Goal: Complete application form: Complete application form

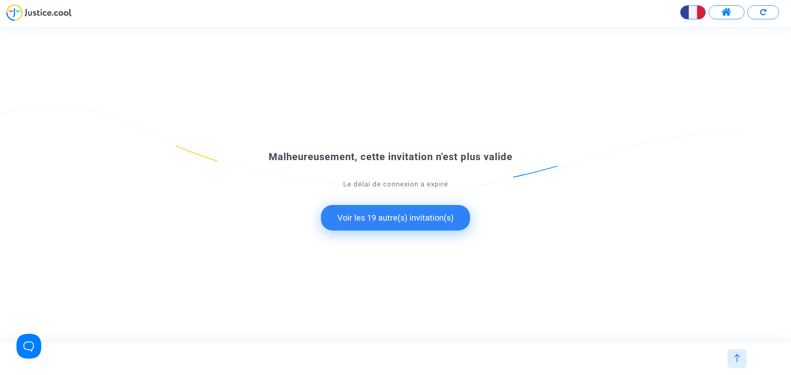
click at [415, 218] on button "Voir les 19 autre(s) invitation(s)" at bounding box center [395, 218] width 149 height 26
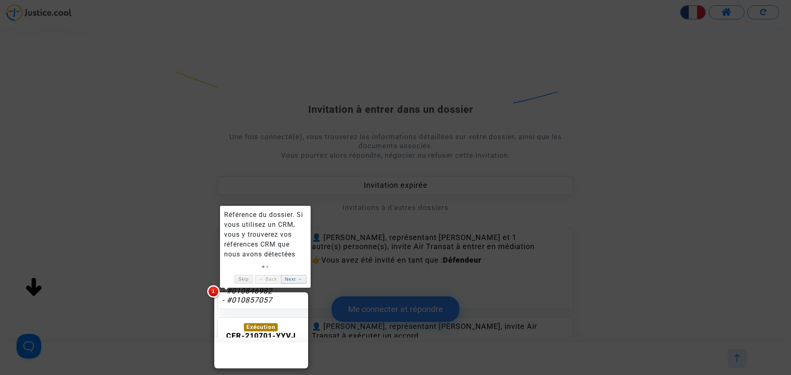
click at [295, 281] on link "Next →" at bounding box center [294, 279] width 26 height 9
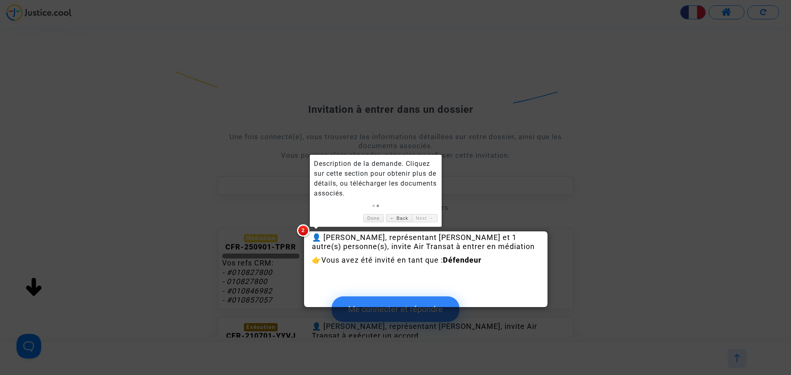
click at [425, 219] on link "Next →" at bounding box center [425, 218] width 26 height 9
click at [423, 221] on link "Next →" at bounding box center [425, 218] width 26 height 9
click at [306, 231] on span "2" at bounding box center [303, 231] width 12 height 12
click at [367, 217] on link "Done" at bounding box center [373, 218] width 21 height 9
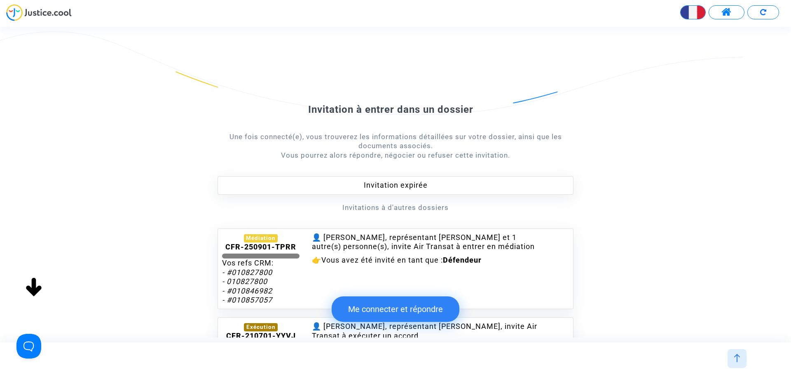
click at [407, 310] on button "Me connecter et répondre" at bounding box center [396, 310] width 128 height 26
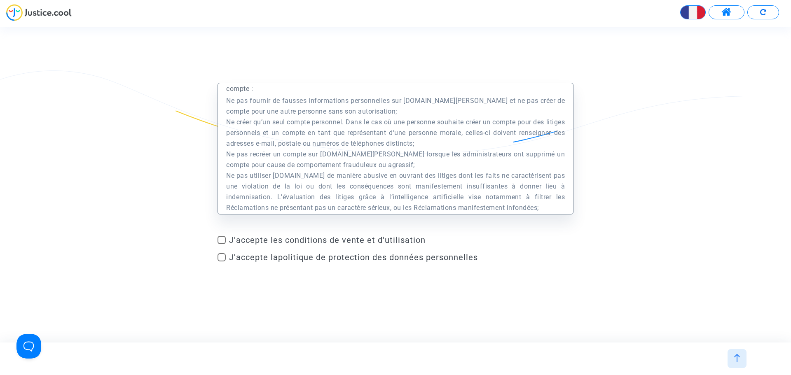
scroll to position [3214, 0]
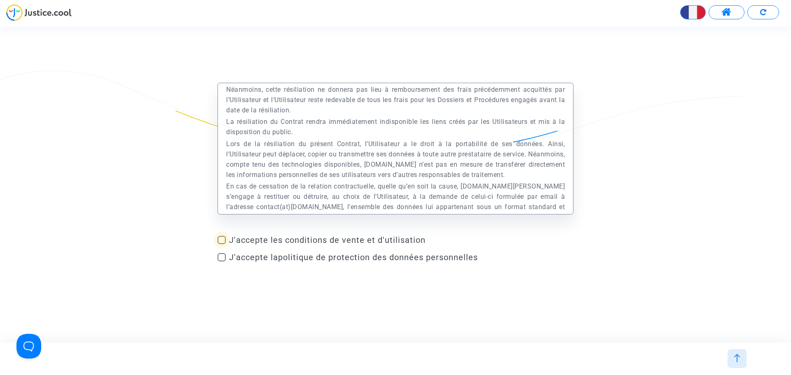
click at [222, 241] on span at bounding box center [222, 240] width 8 height 8
click at [222, 244] on input "J'accepte les conditions de vente et d'utilisation" at bounding box center [221, 244] width 0 height 0
checkbox input "true"
click at [221, 257] on span at bounding box center [222, 257] width 8 height 8
click at [221, 262] on input "J'accepte la politique de protection des données personnelles" at bounding box center [221, 262] width 0 height 0
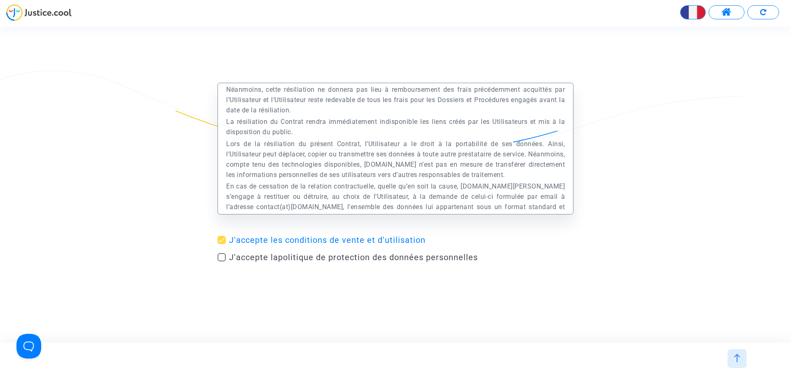
checkbox input "true"
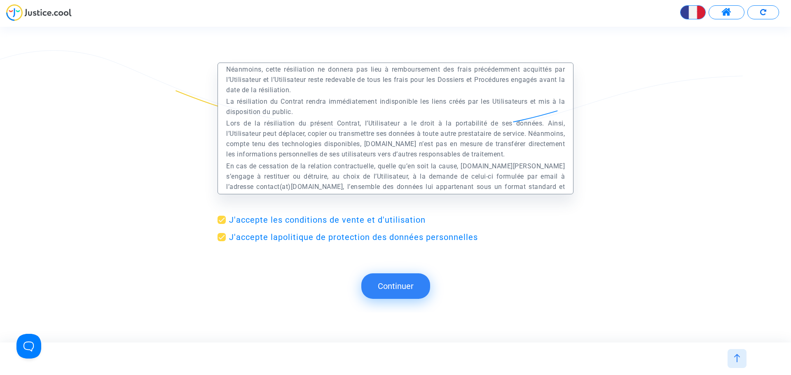
click at [382, 287] on button "Continuer" at bounding box center [395, 287] width 69 height 26
